Goal: Transaction & Acquisition: Purchase product/service

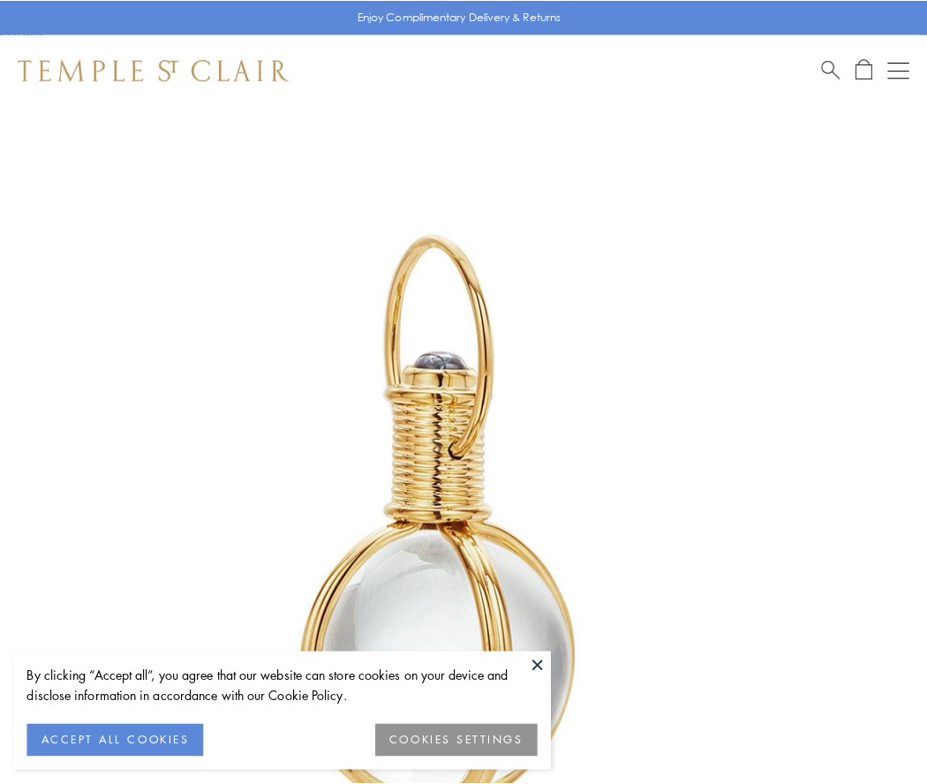
scroll to position [461, 0]
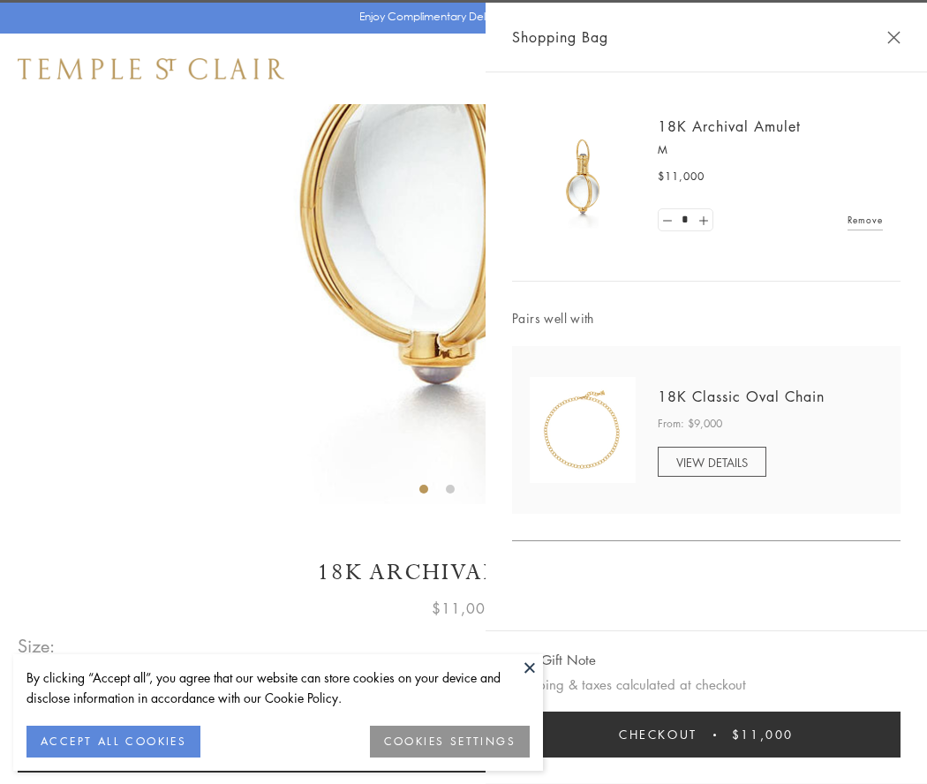
click at [706, 734] on button "Checkout $11,000" at bounding box center [706, 735] width 388 height 46
